Goal: Transaction & Acquisition: Obtain resource

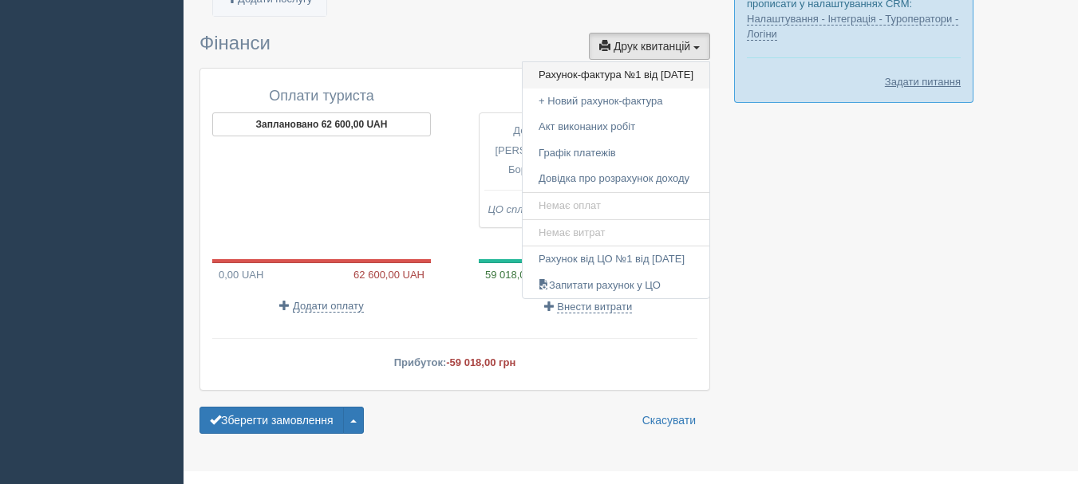
click at [616, 62] on link "Рахунок-фактура №1 від 03.04.2025" at bounding box center [615, 75] width 187 height 26
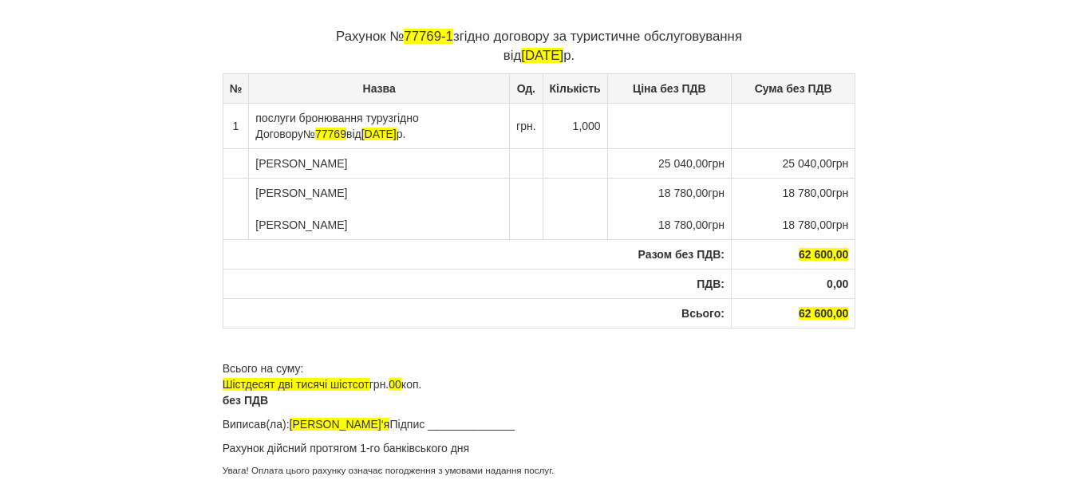
scroll to position [274, 0]
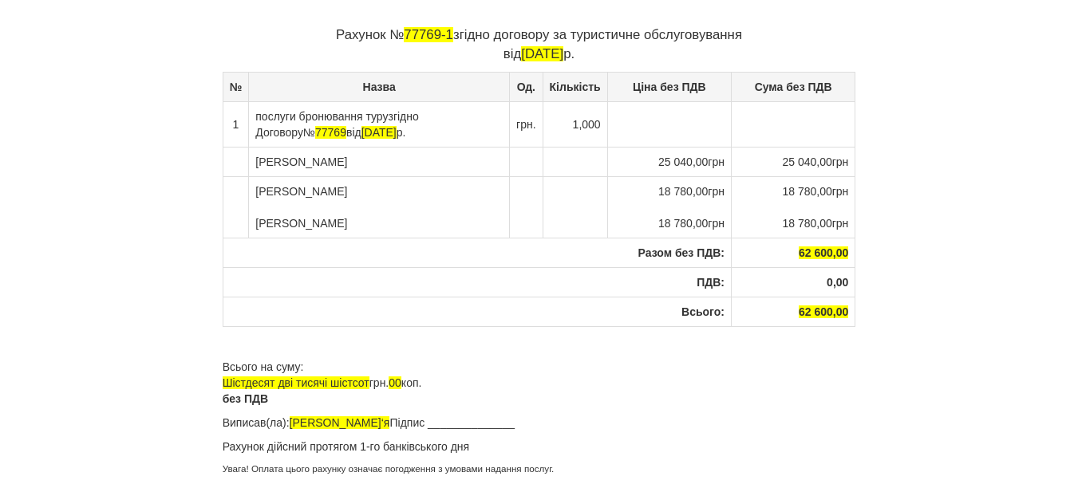
drag, startPoint x: 257, startPoint y: 162, endPoint x: 848, endPoint y: 228, distance: 594.8
click at [848, 228] on tbody "№ Назва [GEOGRAPHIC_DATA]. Кількість Ціна без ПДВ Сума без ПДВ 1 послуги бронюв…" at bounding box center [539, 199] width 633 height 254
click at [907, 361] on div "× Деякі поля не заповнено Ми підсвітили порожні поля червоним кольором. Ви може…" at bounding box center [539, 105] width 933 height 758
drag, startPoint x: 257, startPoint y: 162, endPoint x: 846, endPoint y: 230, distance: 592.6
click at [846, 230] on tbody "№ Назва [GEOGRAPHIC_DATA]. Кількість Ціна без ПДВ Сума без ПДВ 1 послуги бронюв…" at bounding box center [539, 199] width 633 height 254
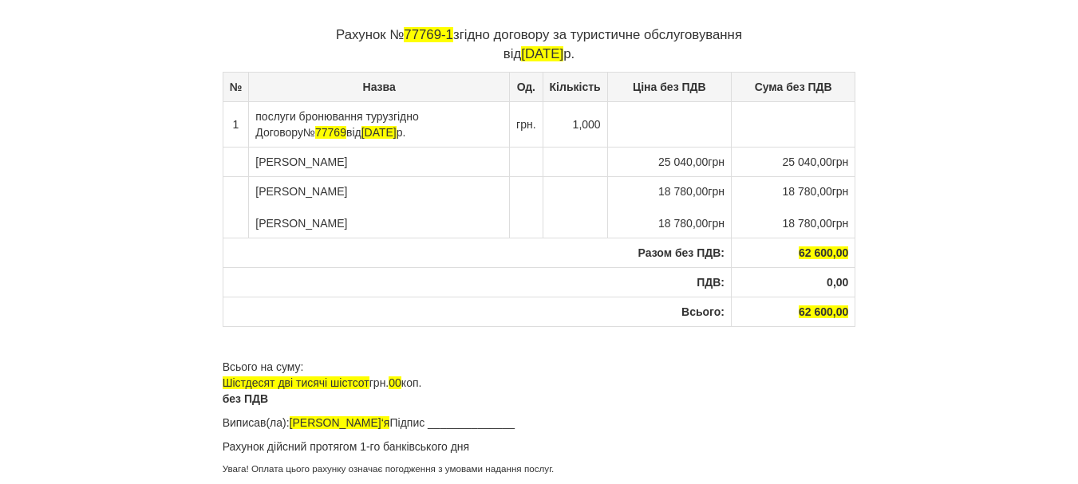
copy tbody "[PERSON_NAME] 25 040,00грн 25 040,00грн [PERSON_NAME] [PERSON_NAME] 18 780,00гр…"
click at [345, 161] on td "[PERSON_NAME]" at bounding box center [379, 162] width 261 height 30
drag, startPoint x: 364, startPoint y: 160, endPoint x: 258, endPoint y: 159, distance: 106.1
click at [258, 159] on td "[PERSON_NAME]" at bounding box center [379, 162] width 261 height 30
copy td "[PERSON_NAME]"
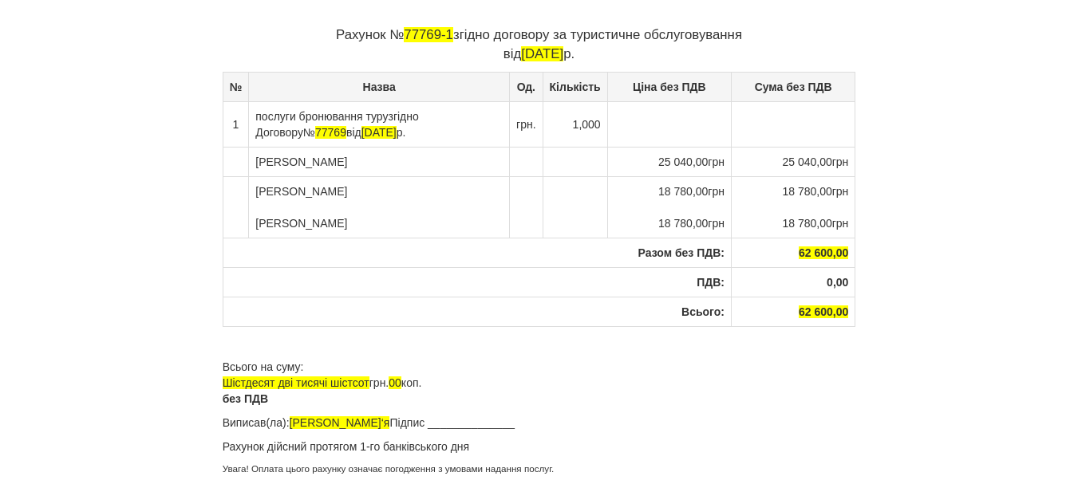
drag, startPoint x: 358, startPoint y: 190, endPoint x: 250, endPoint y: 187, distance: 107.7
click at [250, 187] on td "[PERSON_NAME] [PERSON_NAME]" at bounding box center [379, 206] width 261 height 61
copy td "[PERSON_NAME]"
drag, startPoint x: 327, startPoint y: 225, endPoint x: 254, endPoint y: 223, distance: 72.6
click at [254, 223] on td "[PERSON_NAME] [PERSON_NAME]" at bounding box center [379, 206] width 261 height 61
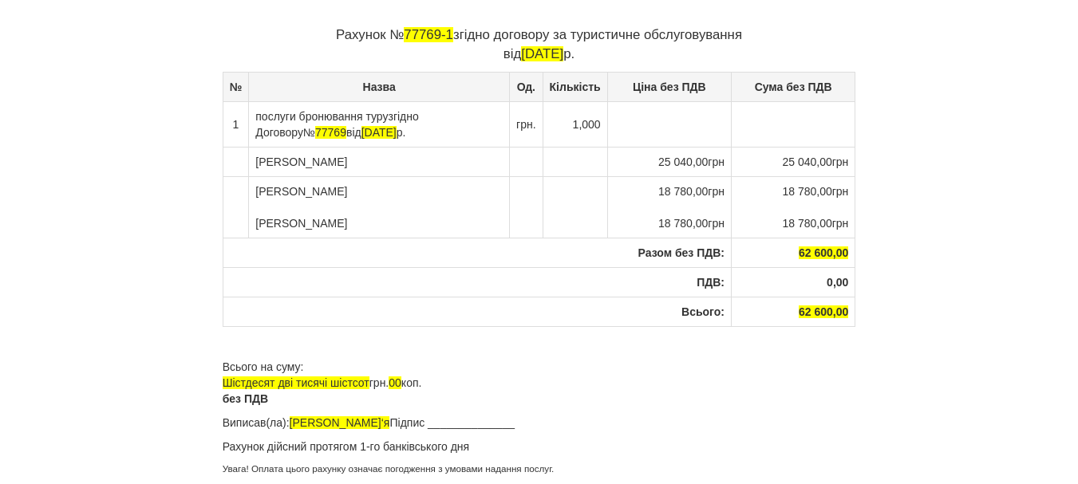
copy td "[PERSON_NAME]"
